Goal: Task Accomplishment & Management: Manage account settings

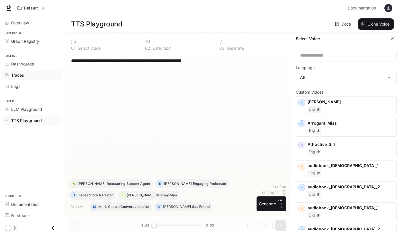
scroll to position [229, 0]
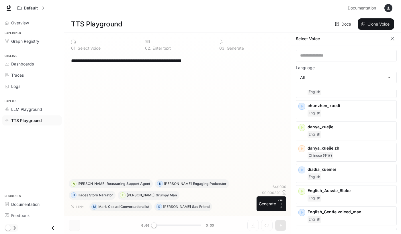
click at [26, 17] on div "Overview" at bounding box center [32, 22] width 64 height 13
click at [389, 8] on icon "button" at bounding box center [388, 8] width 5 height 5
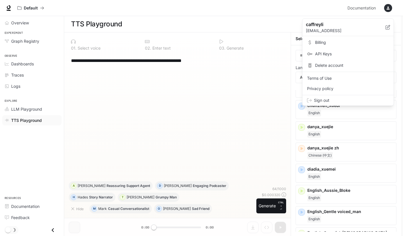
click at [327, 44] on span "Billing" at bounding box center [352, 43] width 74 height 6
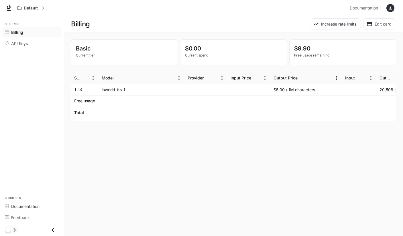
click at [89, 99] on p "Free usage" at bounding box center [84, 101] width 21 height 6
click at [87, 114] on div "Total" at bounding box center [85, 112] width 22 height 11
drag, startPoint x: 89, startPoint y: 119, endPoint x: 132, endPoint y: 120, distance: 43.0
click at [132, 120] on div at bounding box center [233, 120] width 325 height 4
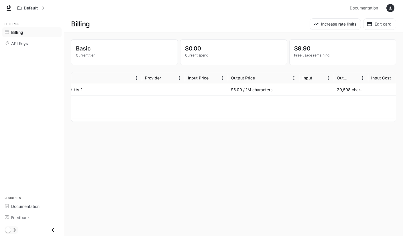
scroll to position [0, 45]
click at [165, 169] on main "Billing Increase rate limits Edit card Basic Current tier $0.00 Current spend $…" at bounding box center [233, 126] width 339 height 220
